Goal: Transaction & Acquisition: Obtain resource

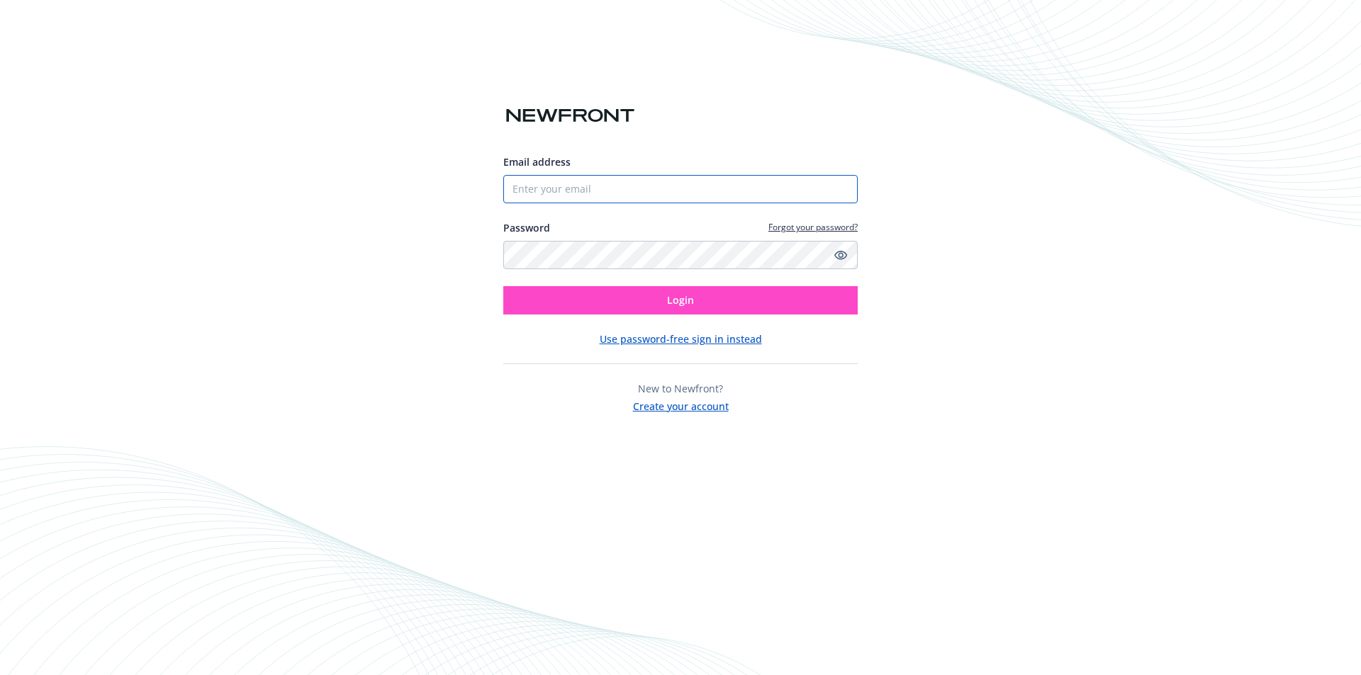
type input "[EMAIL_ADDRESS][DOMAIN_NAME]"
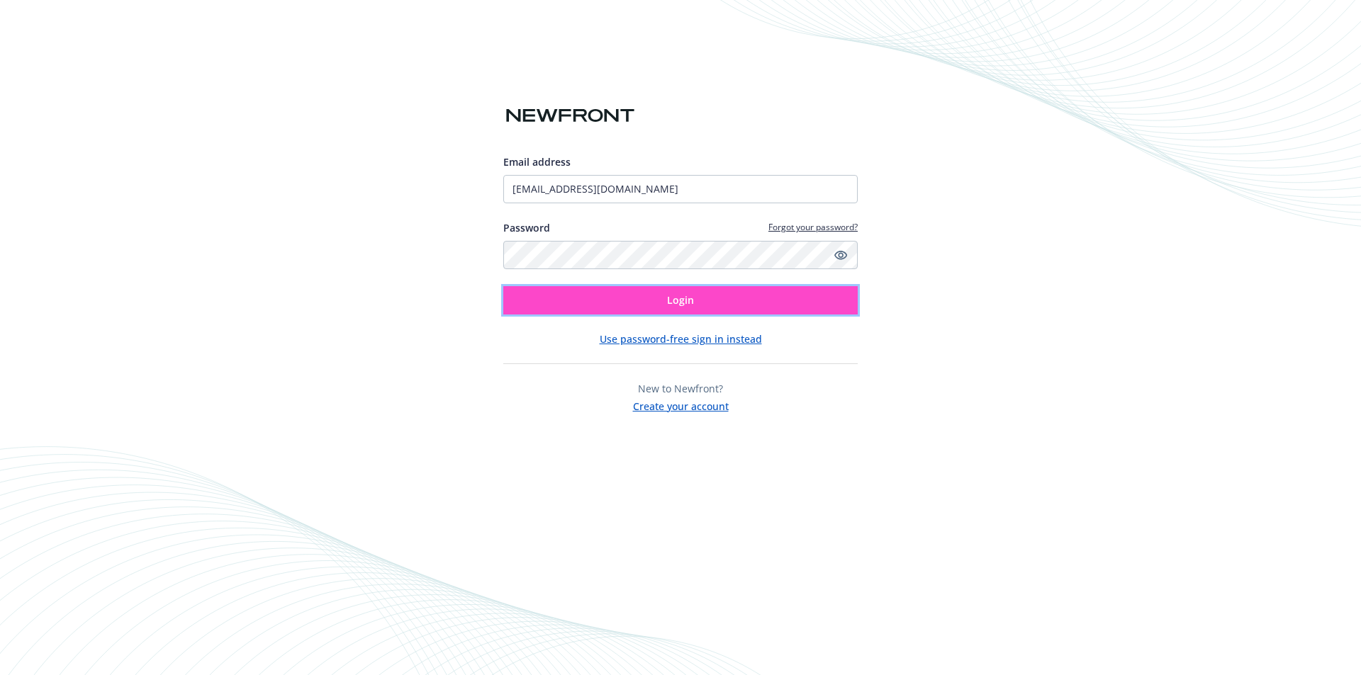
click at [717, 300] on button "Login" at bounding box center [680, 300] width 354 height 28
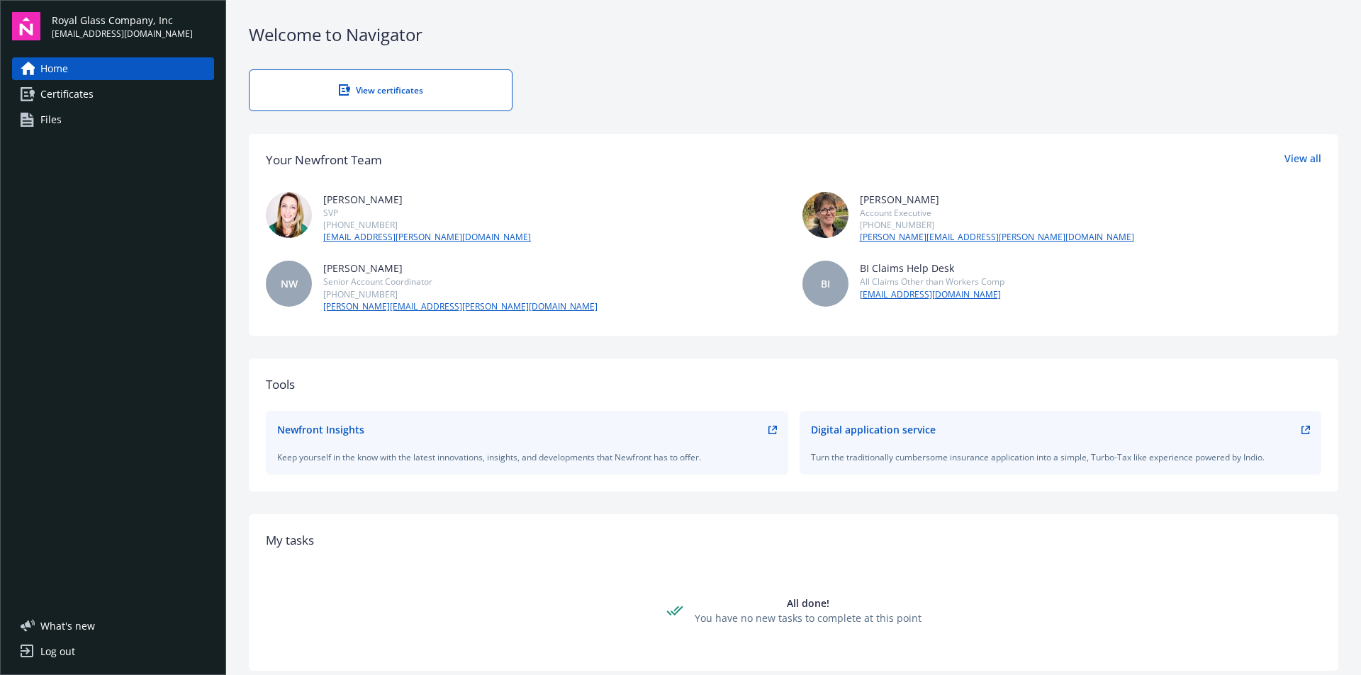
click at [42, 87] on span "Certificates" at bounding box center [66, 94] width 53 height 23
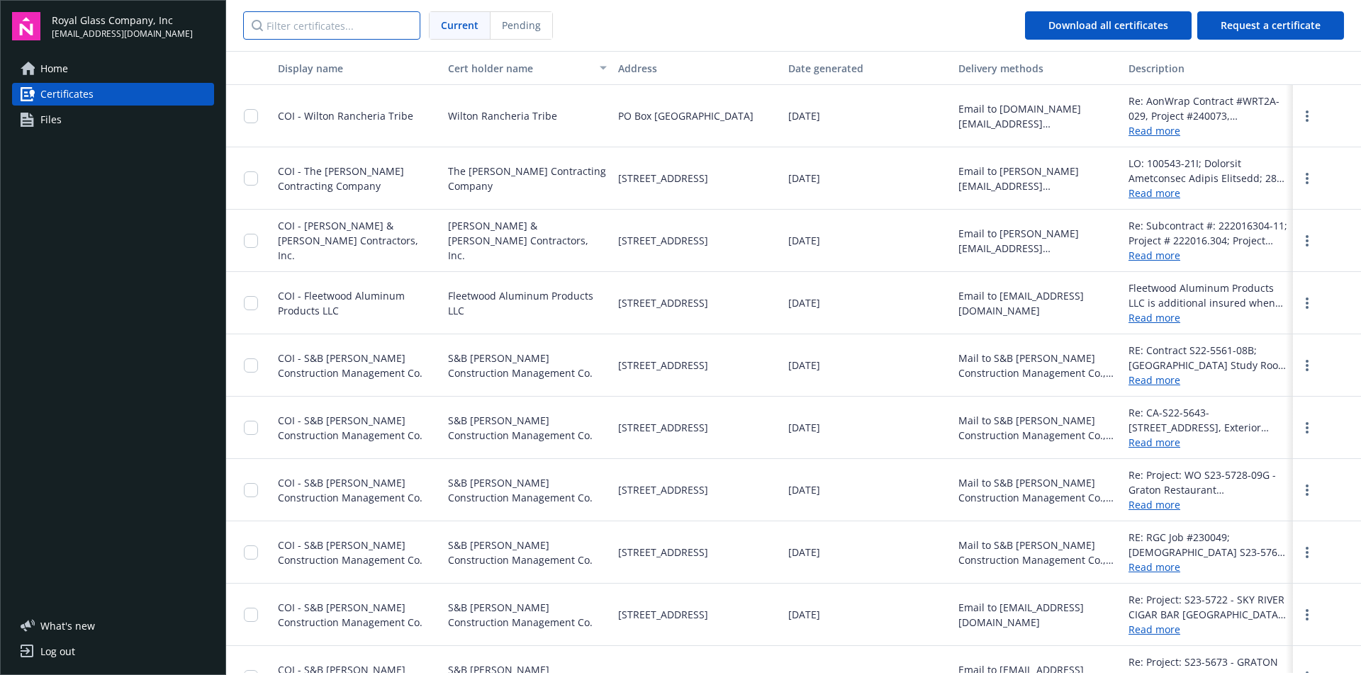
click at [344, 26] on input "Filter certificates..." at bounding box center [331, 25] width 177 height 28
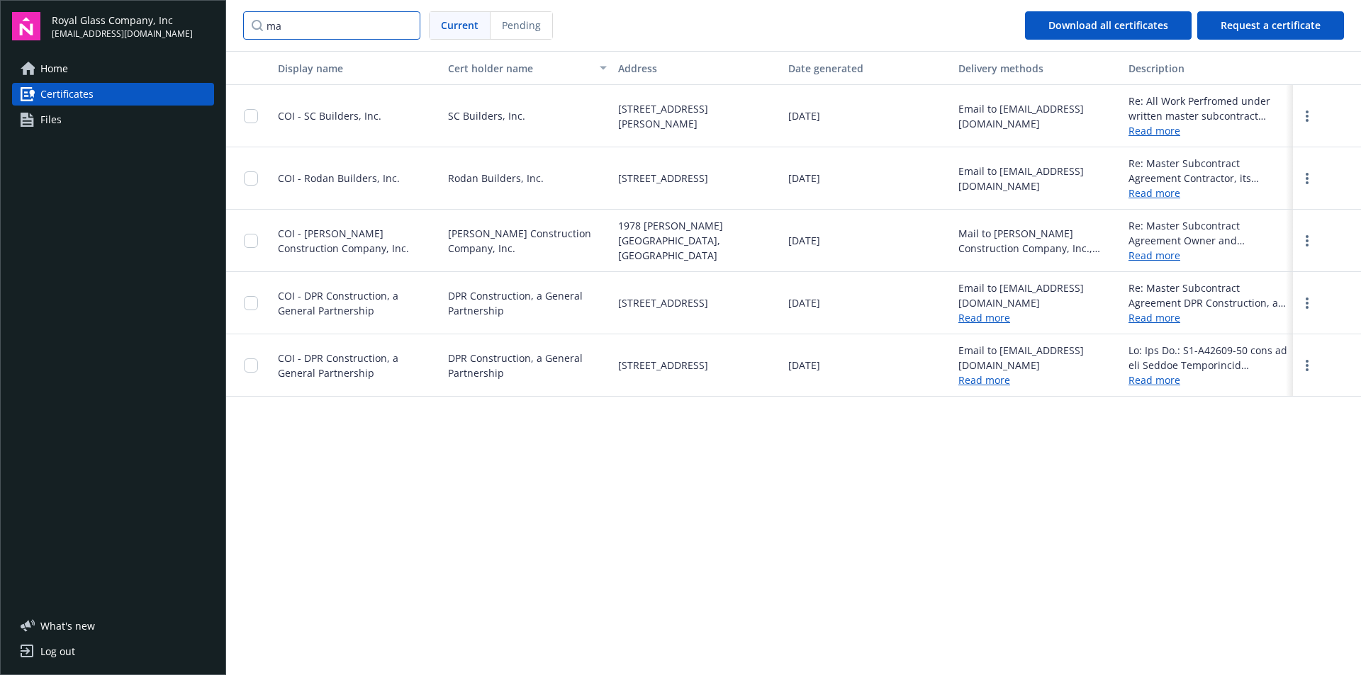
type input "m"
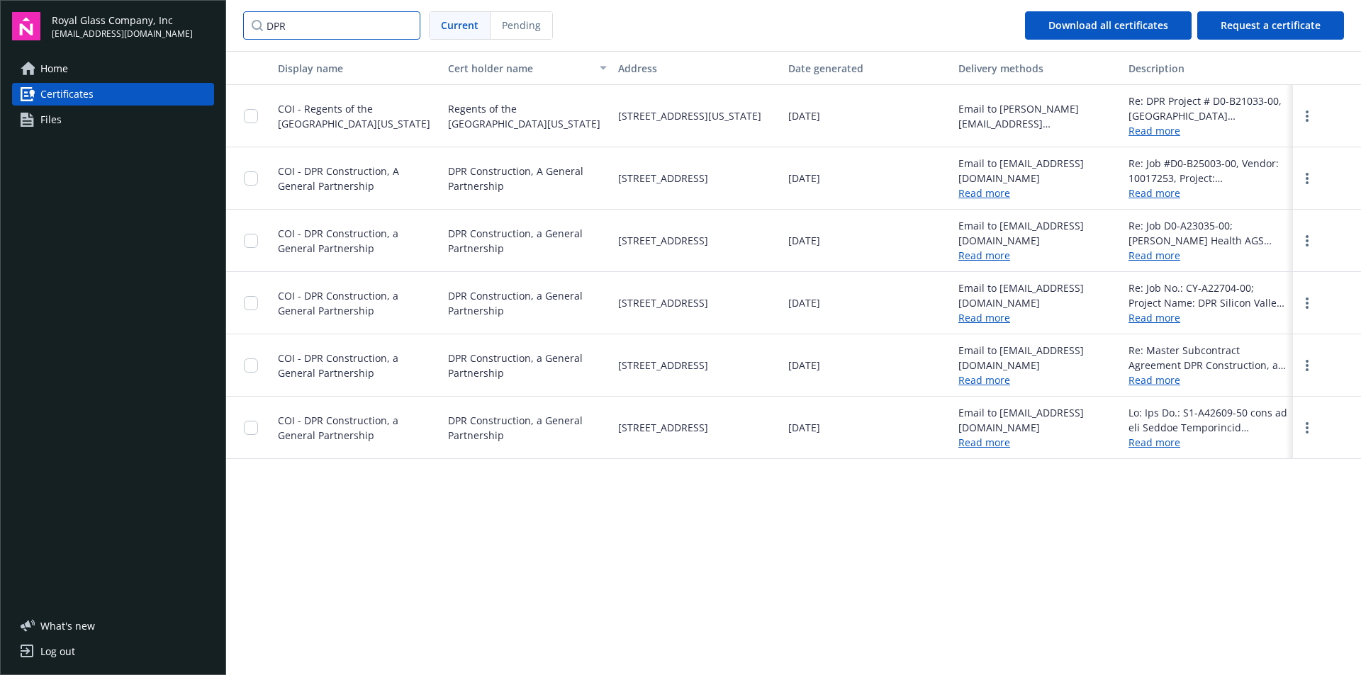
type input "DPR"
click at [1149, 386] on link "Read more" at bounding box center [1207, 380] width 159 height 15
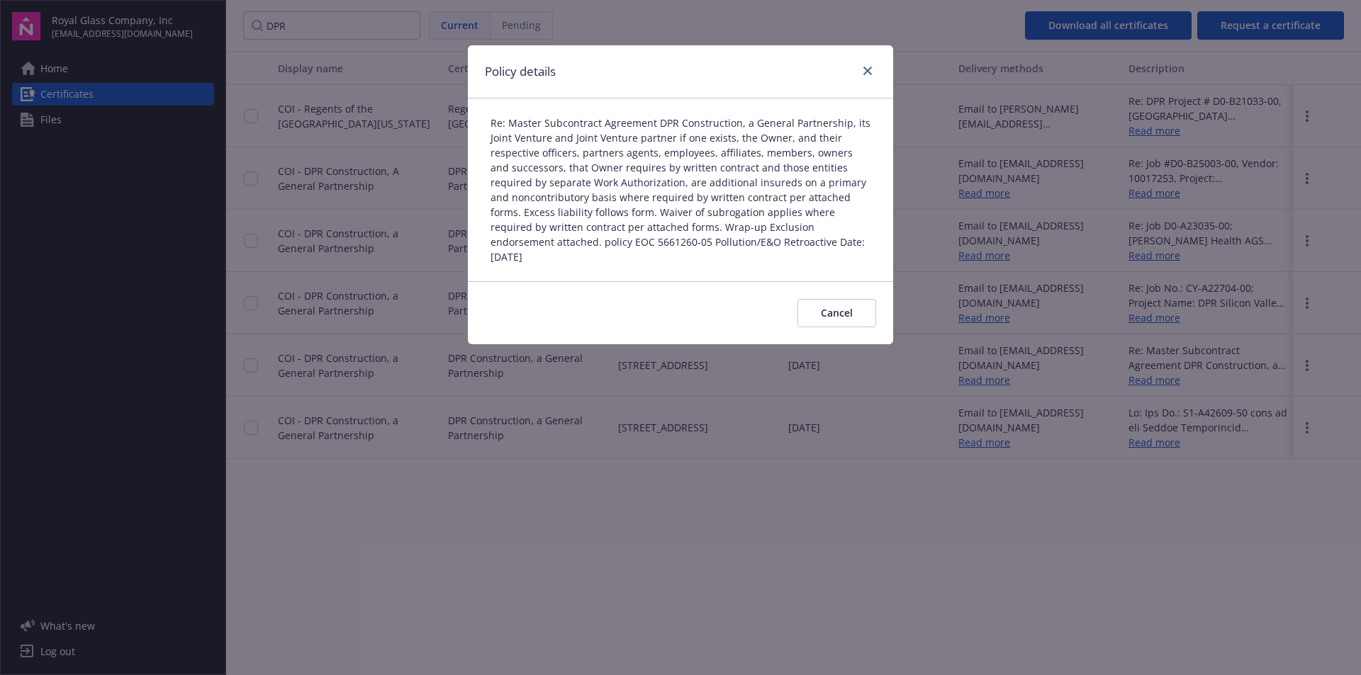
drag, startPoint x: 328, startPoint y: 356, endPoint x: 356, endPoint y: 356, distance: 27.6
click at [346, 356] on div "Policy details Re: Master Subcontract Agreement DPR Construction, a General Par…" at bounding box center [680, 337] width 1361 height 675
click at [867, 67] on icon "close" at bounding box center [867, 71] width 9 height 9
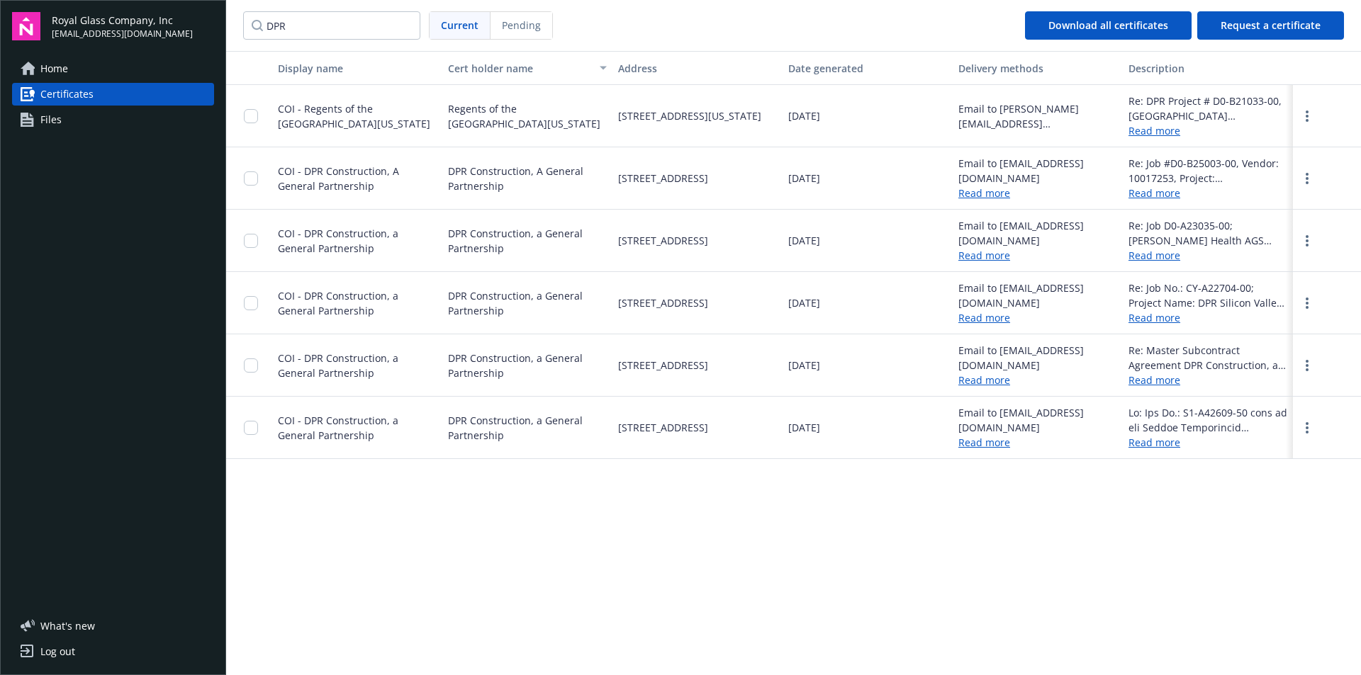
click at [375, 349] on div "COI - DPR Construction, a General Partnership" at bounding box center [357, 366] width 170 height 62
click at [274, 369] on div "COI - DPR Construction, a General Partnership" at bounding box center [357, 366] width 170 height 62
drag, startPoint x: 247, startPoint y: 362, endPoint x: 278, endPoint y: 362, distance: 30.5
click at [252, 362] on input "checkbox" at bounding box center [251, 366] width 14 height 14
click at [644, 651] on button "Download certificates" at bounding box center [647, 643] width 152 height 28
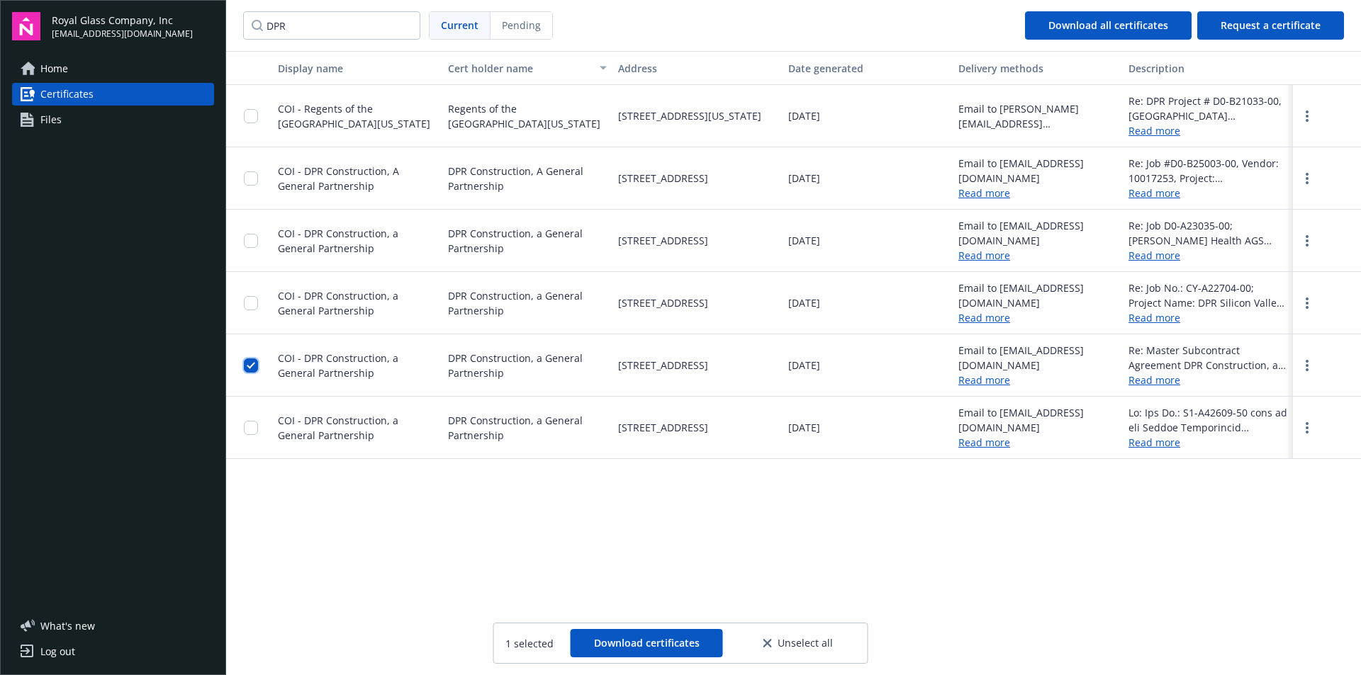
click at [249, 367] on input "checkbox" at bounding box center [251, 366] width 14 height 14
click at [251, 427] on input "checkbox" at bounding box center [251, 428] width 14 height 14
click at [643, 645] on span "Download certificates" at bounding box center [647, 642] width 106 height 13
click at [50, 648] on div "Log out" at bounding box center [57, 652] width 35 height 23
